Goal: Information Seeking & Learning: Learn about a topic

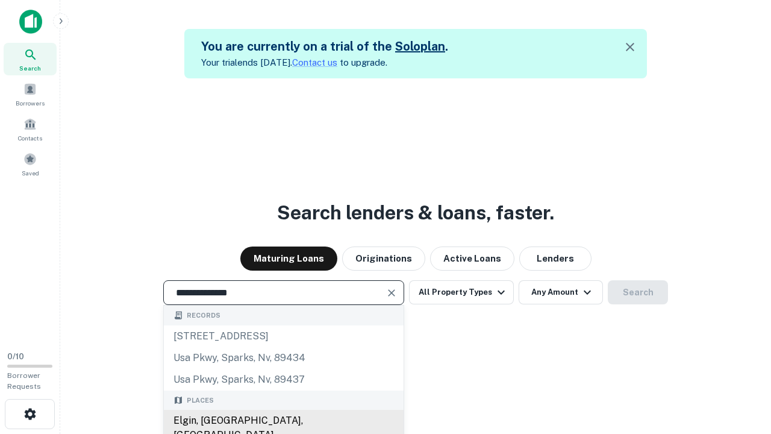
click at [283, 421] on div "Elgin, [GEOGRAPHIC_DATA], [GEOGRAPHIC_DATA]" at bounding box center [284, 428] width 240 height 36
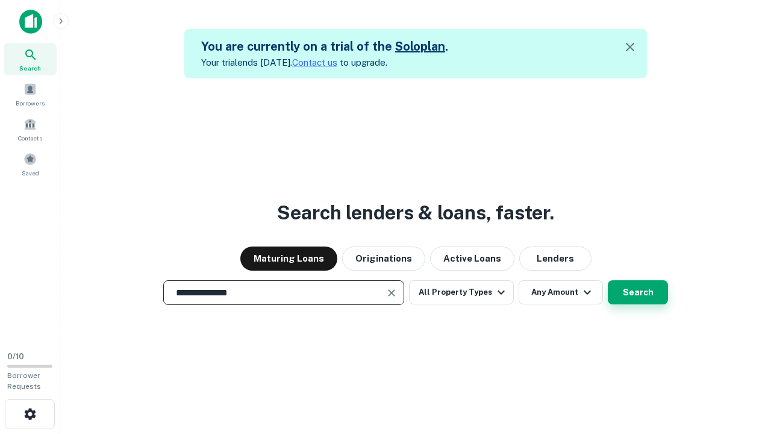
type input "**********"
click at [608, 280] on button "Search" at bounding box center [638, 292] width 60 height 24
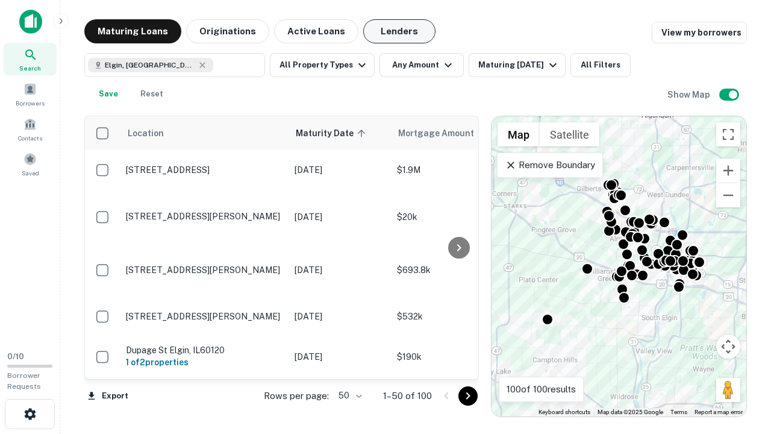
click at [400, 31] on button "Lenders" at bounding box center [399, 31] width 72 height 24
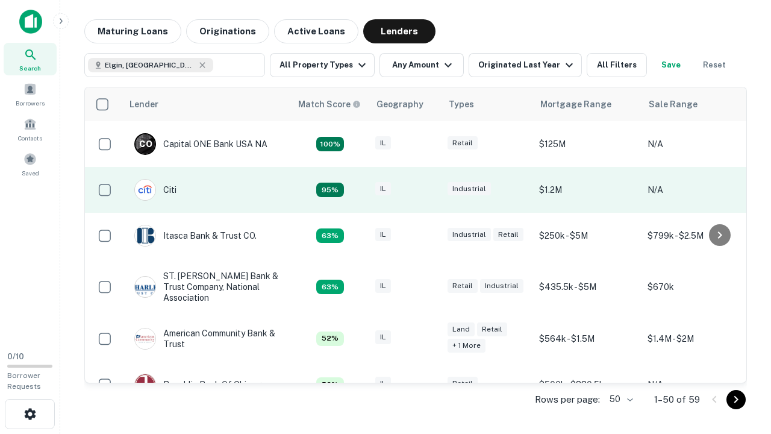
click at [428, 190] on div "IL" at bounding box center [405, 190] width 60 height 16
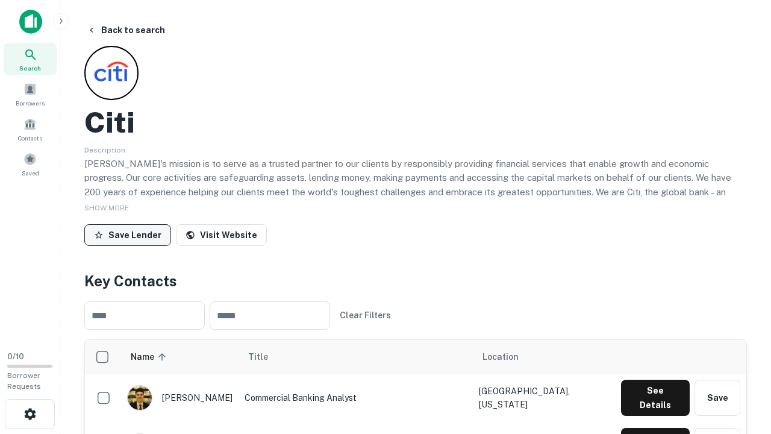
click at [128, 234] on button "Save Lender" at bounding box center [127, 235] width 87 height 22
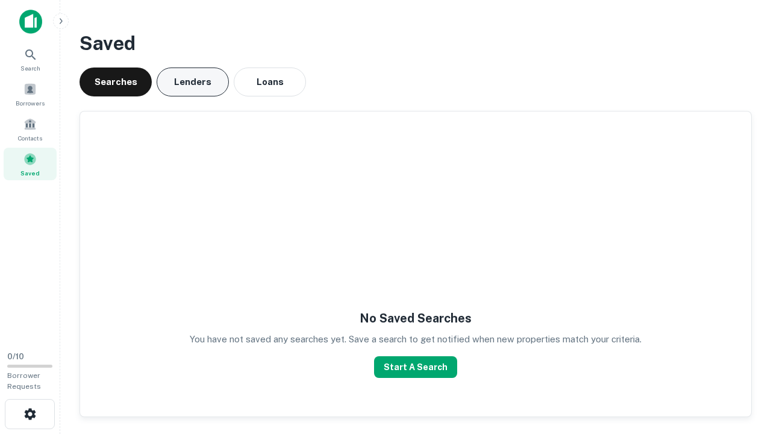
click at [193, 82] on button "Lenders" at bounding box center [193, 81] width 72 height 29
